Goal: Navigation & Orientation: Find specific page/section

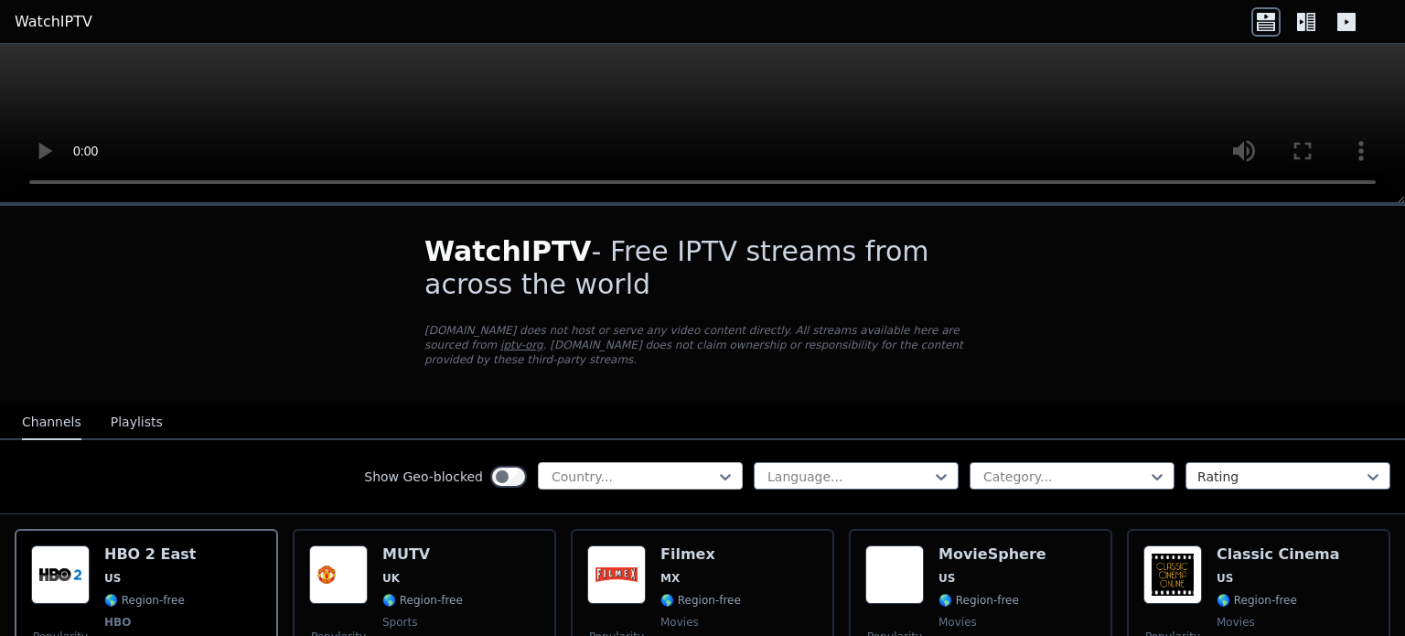
click at [589, 467] on div at bounding box center [633, 476] width 166 height 18
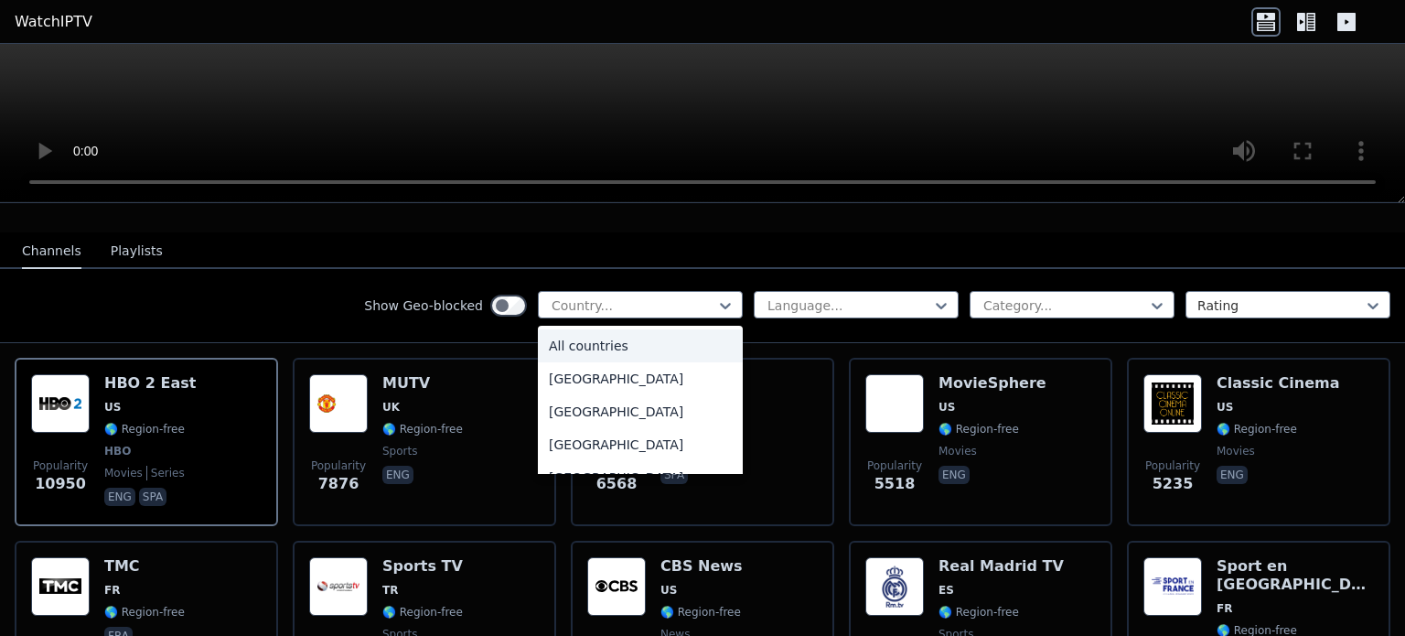
scroll to position [274, 0]
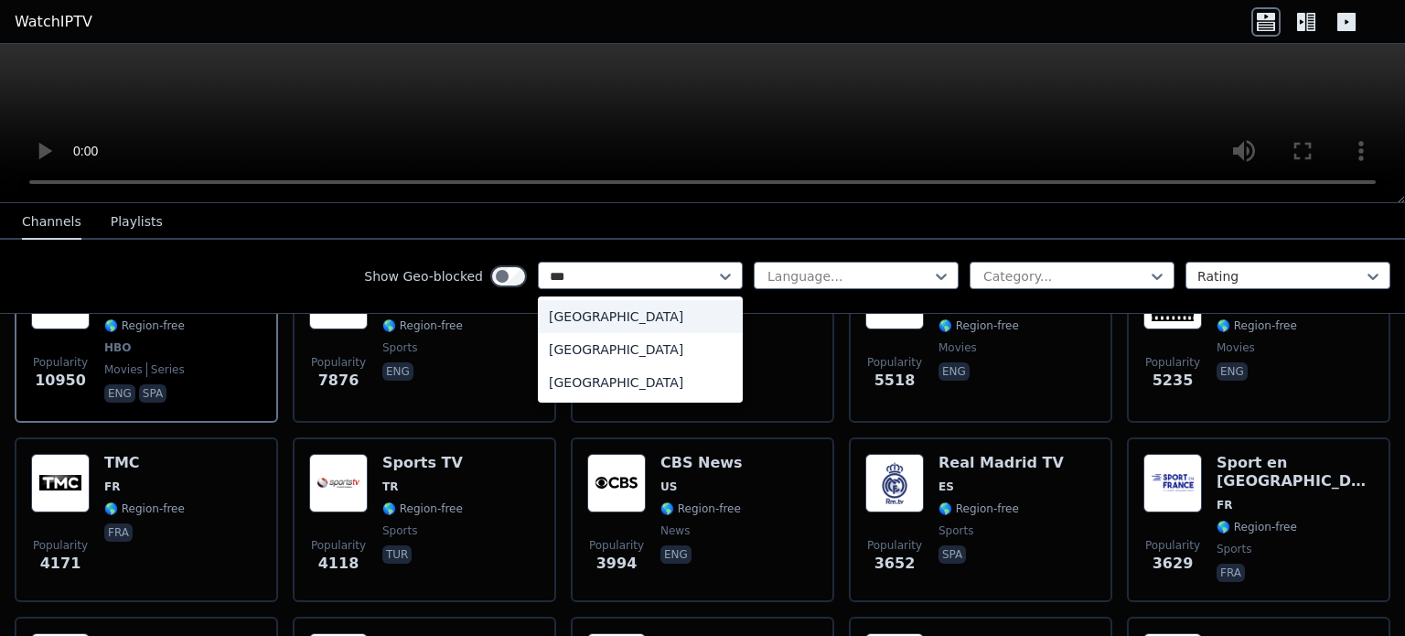
type input "****"
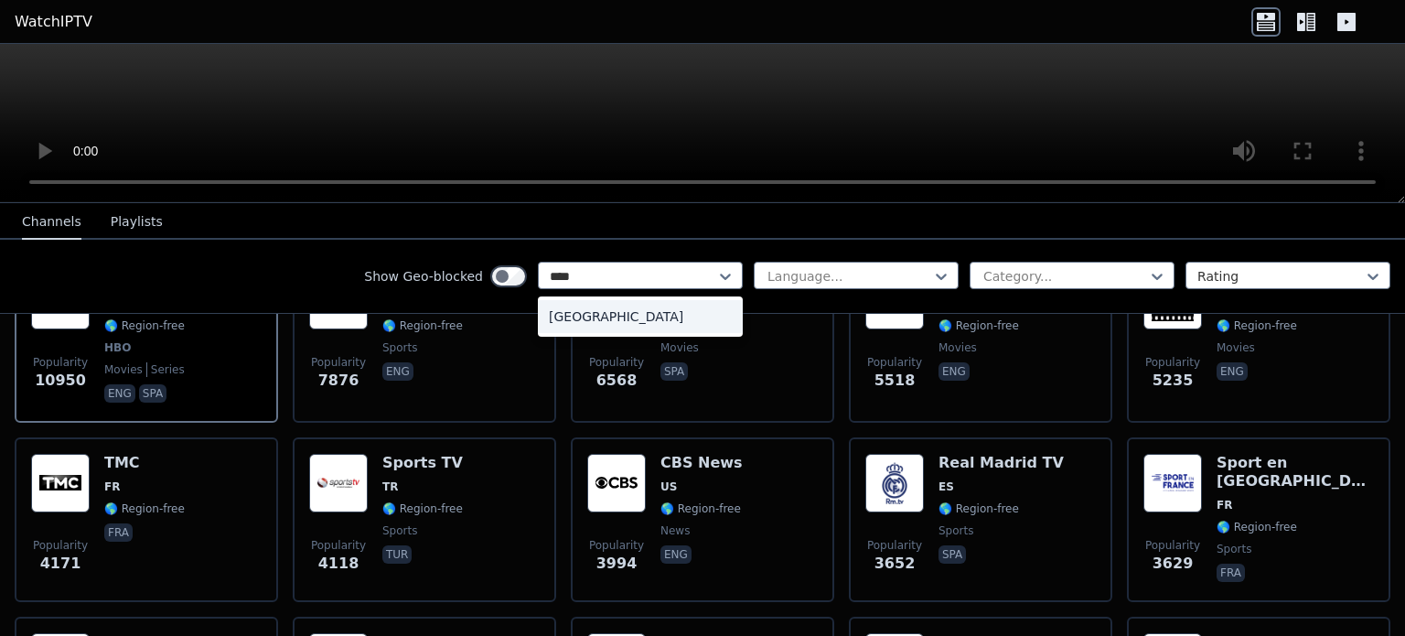
click at [599, 320] on div "[GEOGRAPHIC_DATA]" at bounding box center [640, 316] width 205 height 33
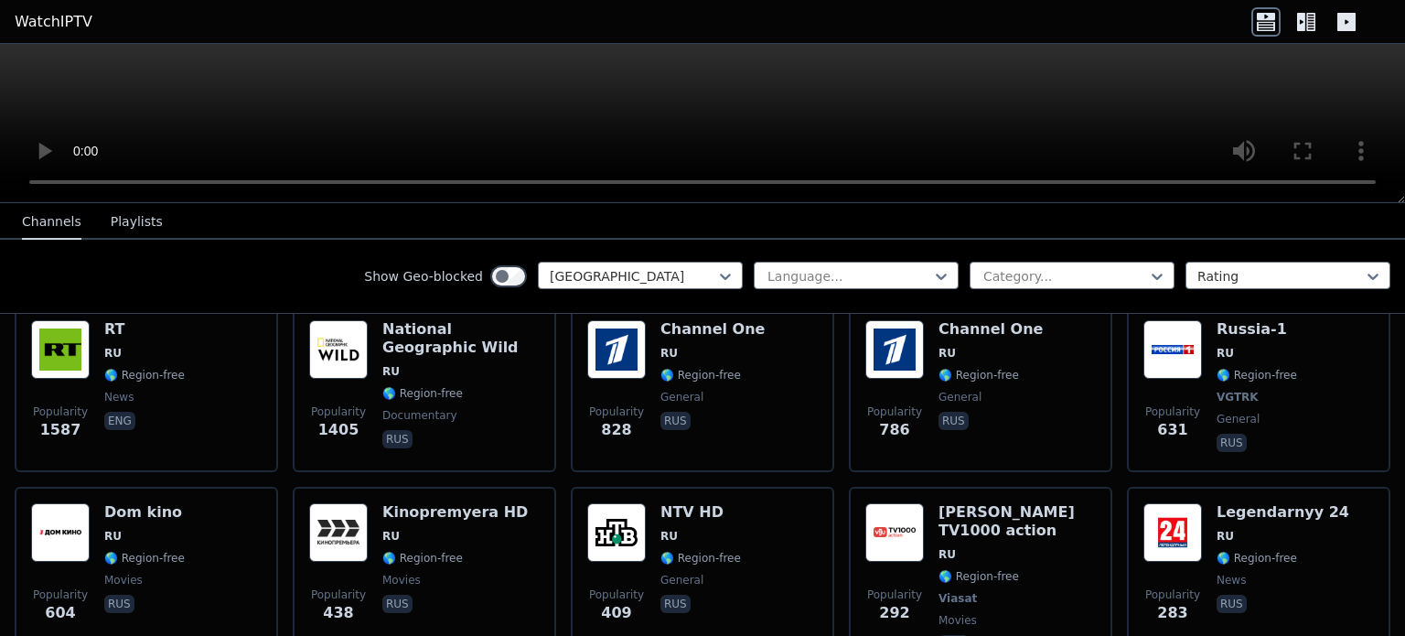
scroll to position [274, 0]
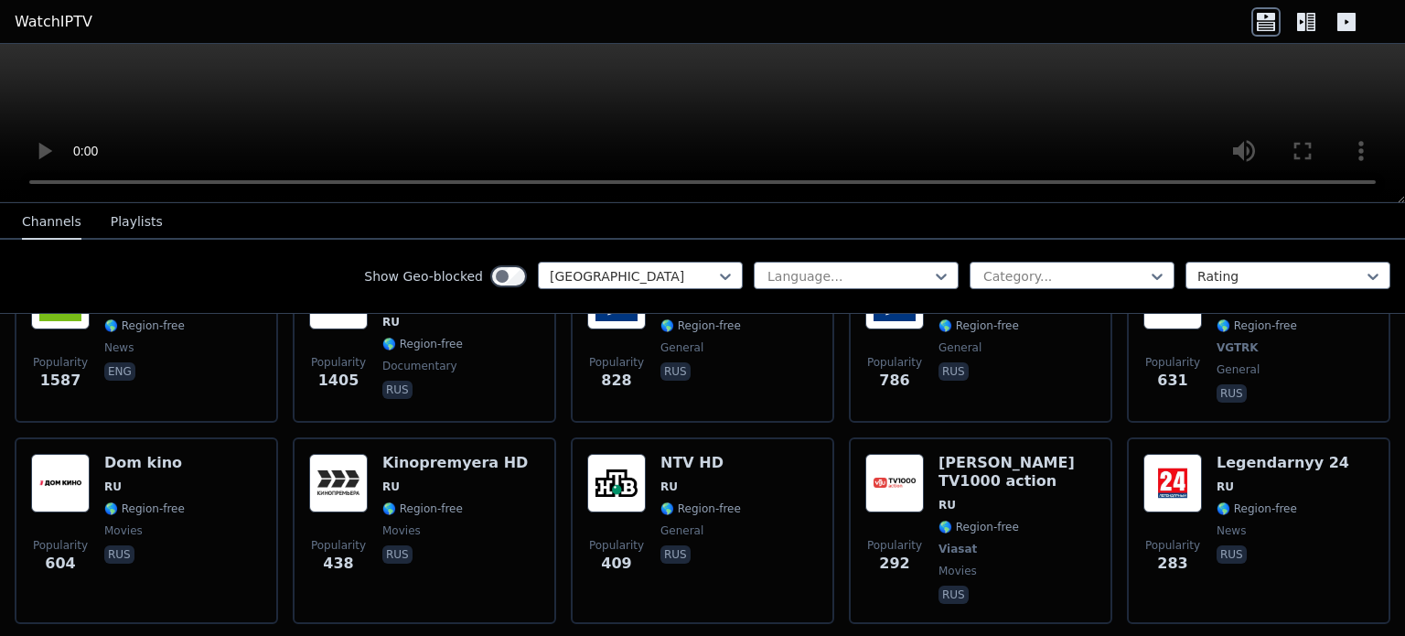
click at [115, 211] on button "Playlists" at bounding box center [137, 222] width 52 height 35
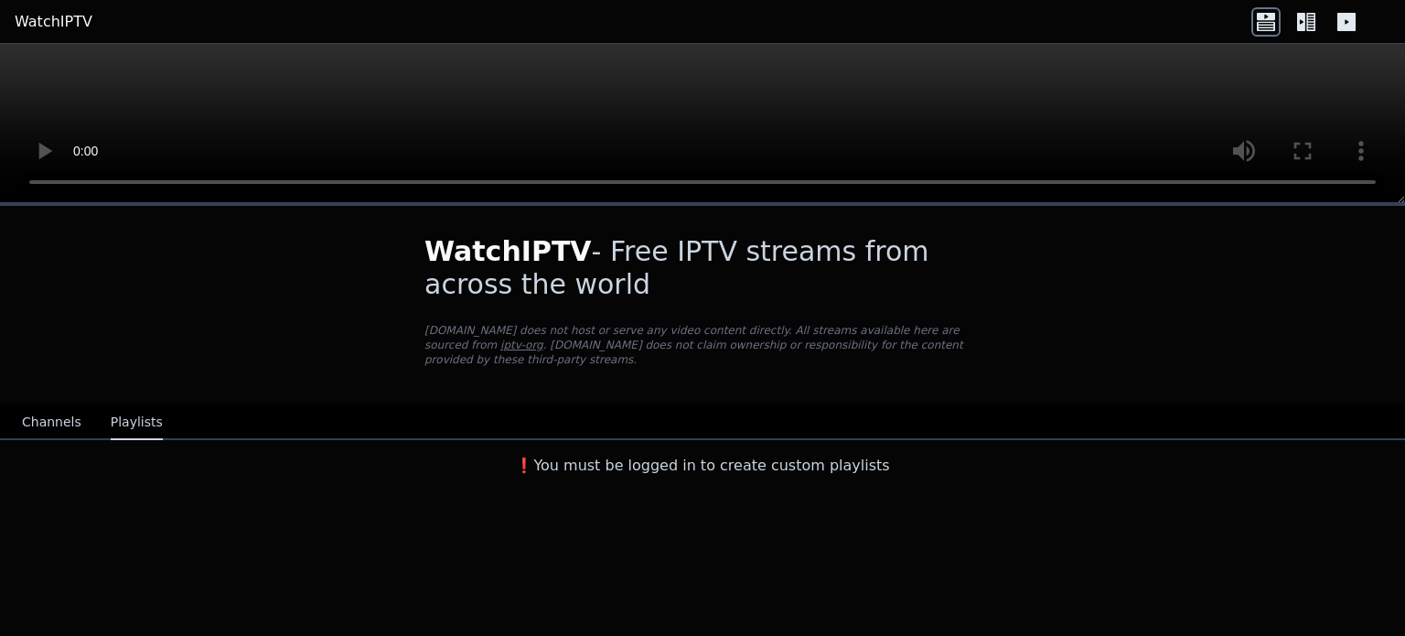
scroll to position [0, 0]
click at [55, 405] on button "Channels" at bounding box center [51, 422] width 59 height 35
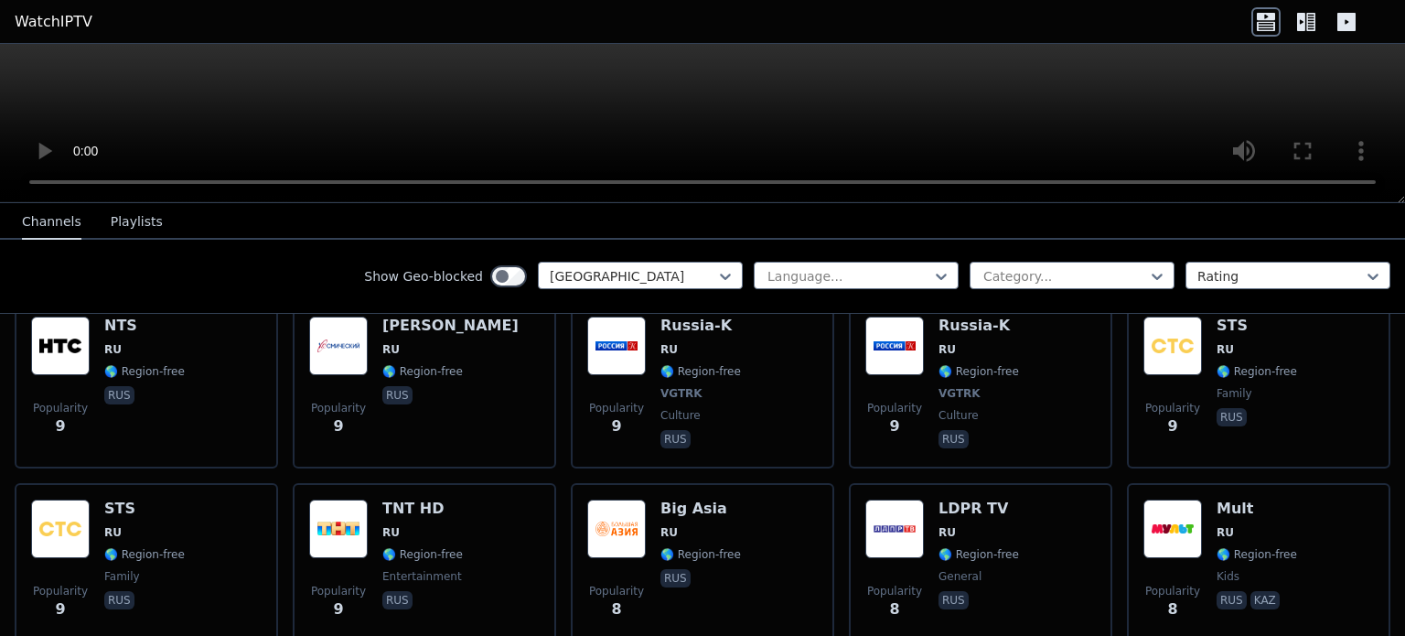
scroll to position [8935, 0]
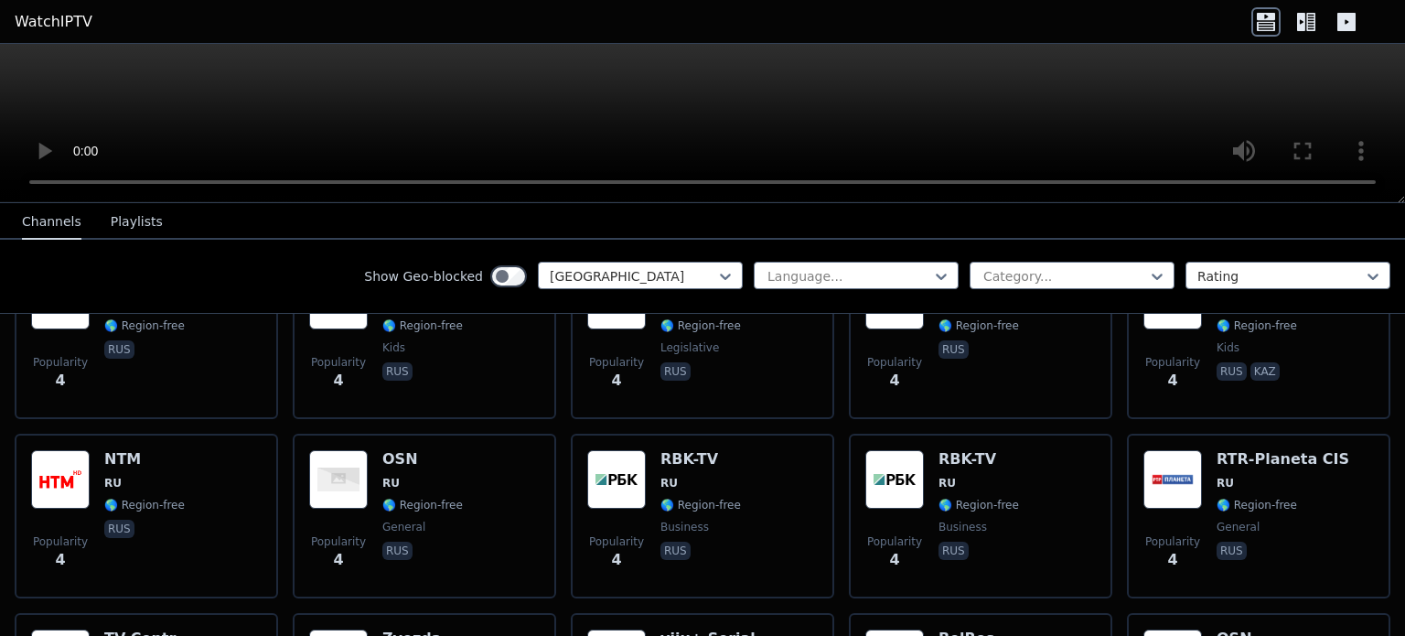
click at [197, 218] on nav "Channels Playlists" at bounding box center [702, 221] width 1405 height 37
click at [131, 219] on button "Playlists" at bounding box center [137, 222] width 52 height 35
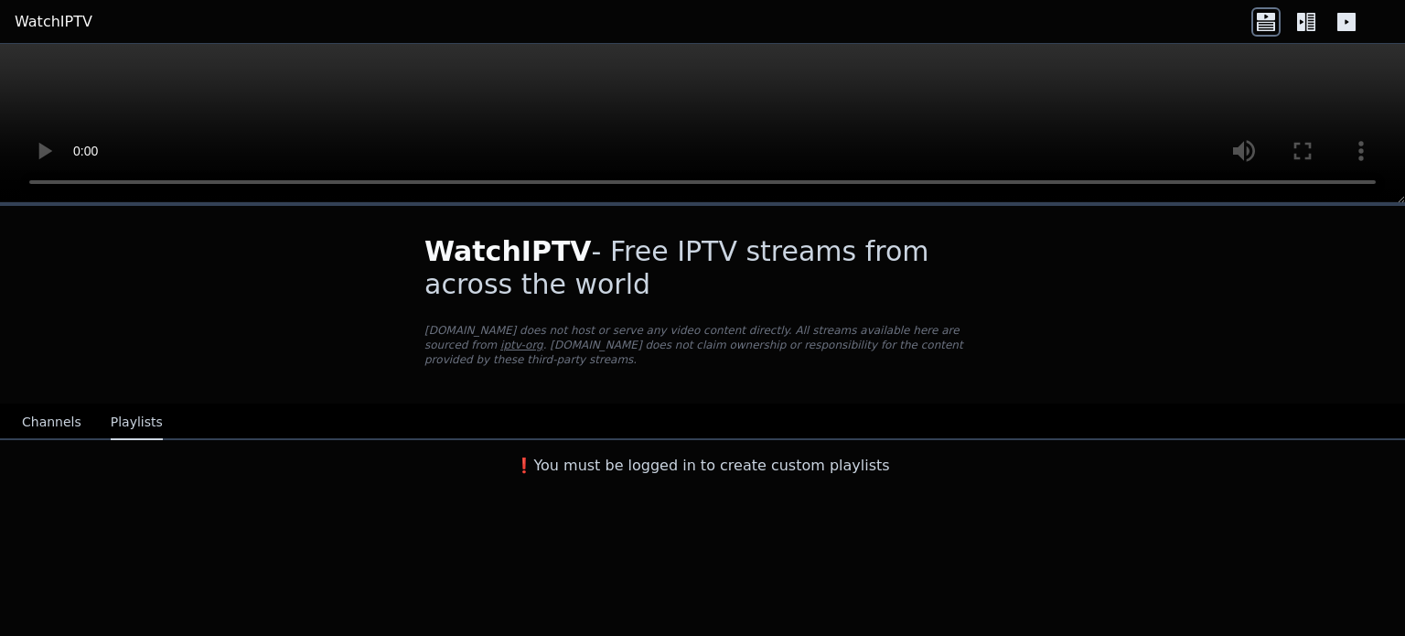
click at [48, 22] on link "WatchIPTV" at bounding box center [54, 22] width 78 height 22
click at [1341, 25] on icon at bounding box center [1346, 22] width 18 height 18
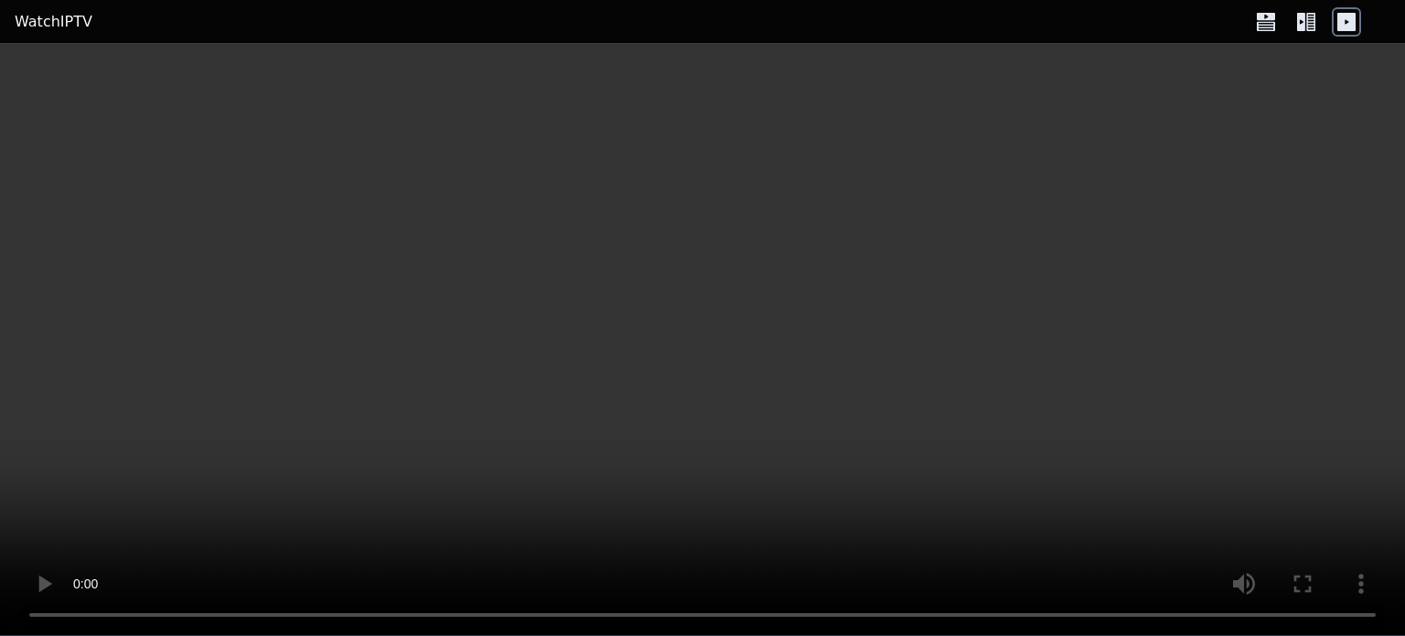
click at [1255, 24] on icon at bounding box center [1265, 21] width 29 height 29
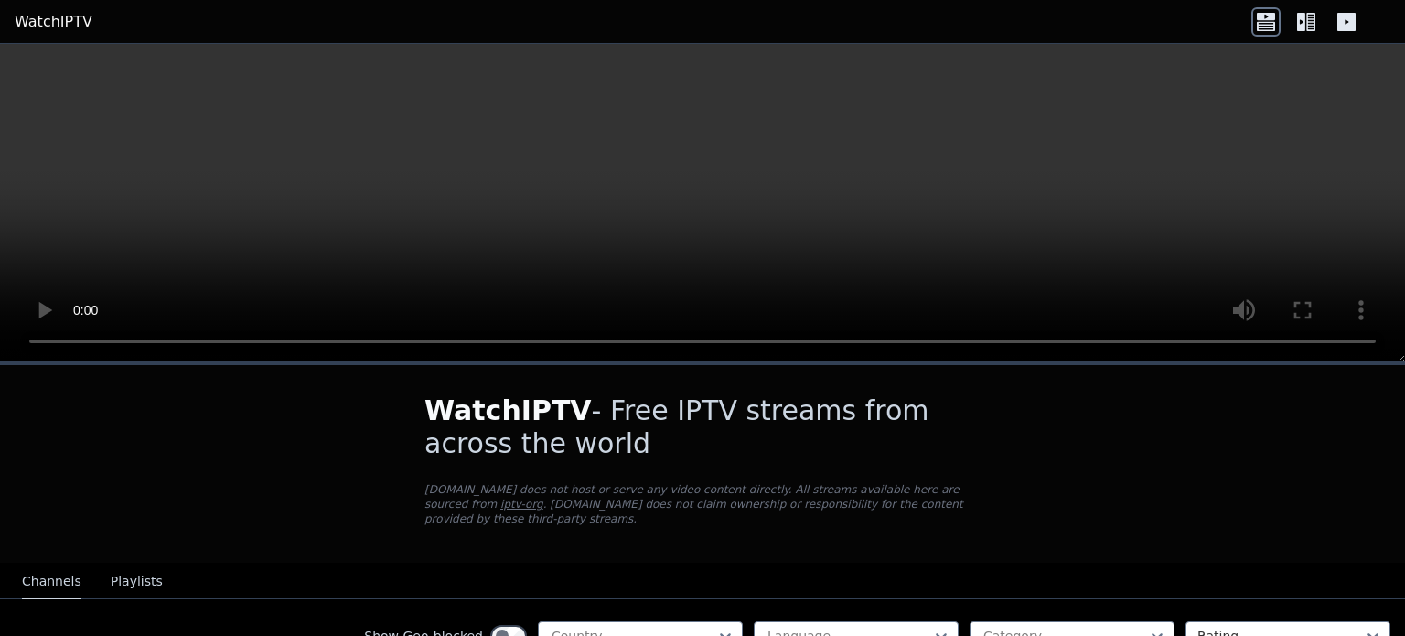
click at [543, 498] on link "iptv-org" at bounding box center [521, 504] width 43 height 13
